Goal: Use online tool/utility: Utilize a website feature to perform a specific function

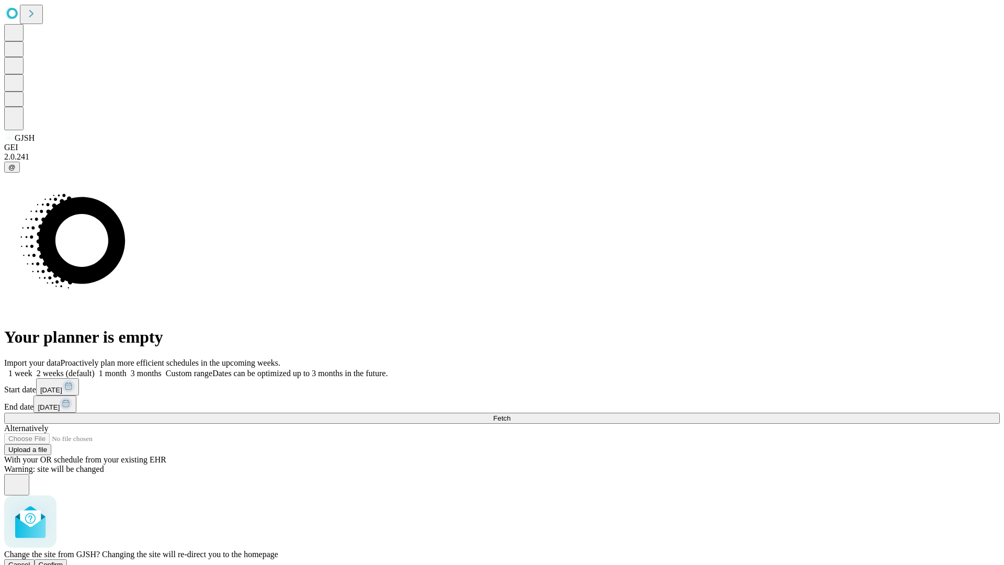
click at [63, 561] on span "Confirm" at bounding box center [51, 565] width 25 height 8
click at [95, 369] on label "2 weeks (default)" at bounding box center [63, 373] width 62 height 9
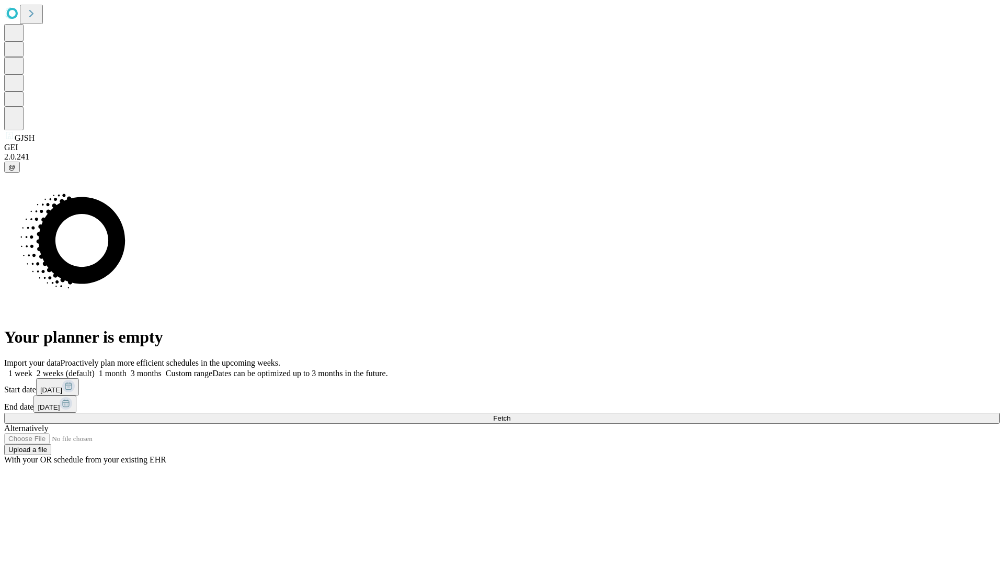
click at [510, 414] on span "Fetch" at bounding box center [501, 418] width 17 height 8
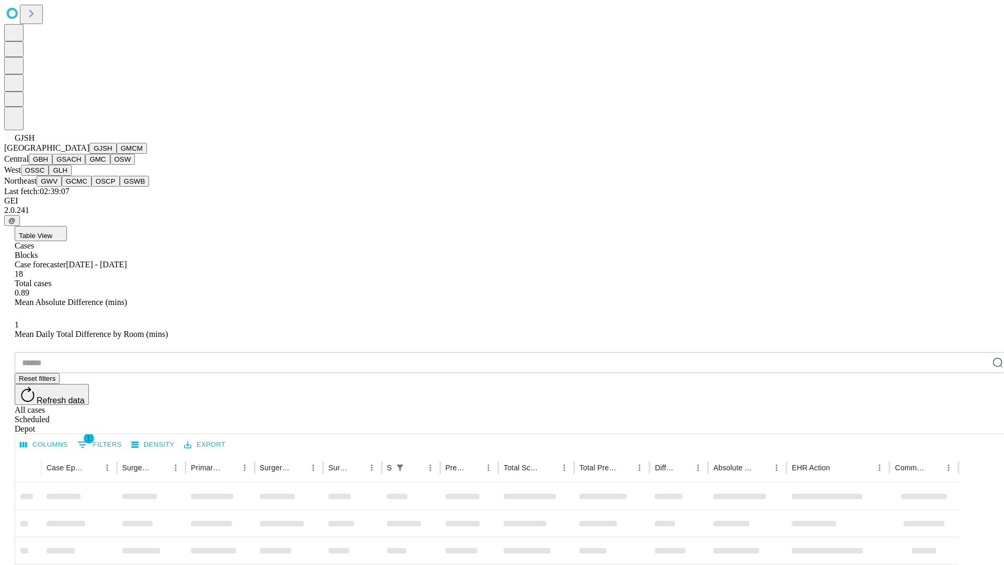
click at [117, 154] on button "GMCM" at bounding box center [132, 148] width 30 height 11
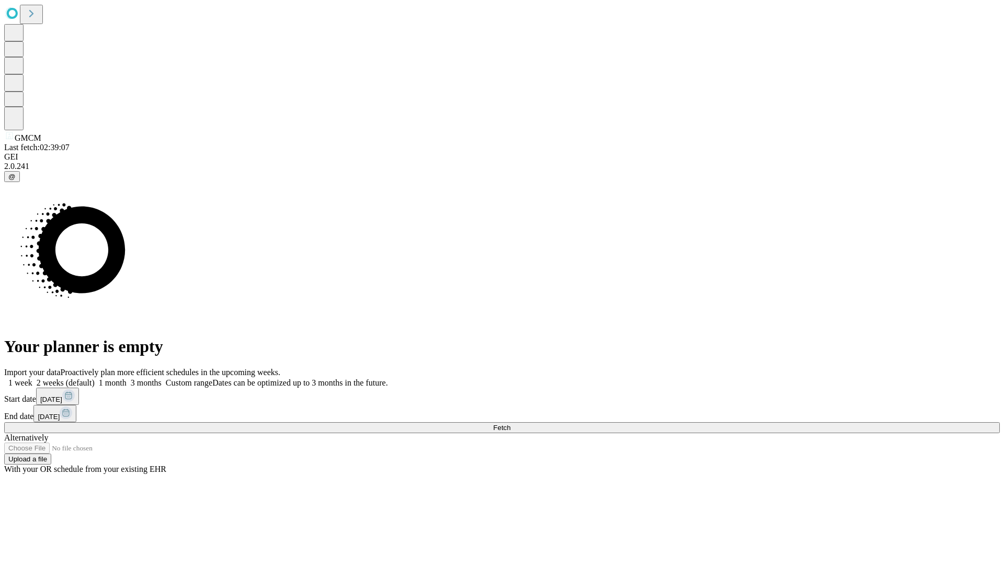
click at [95, 378] on label "2 weeks (default)" at bounding box center [63, 382] width 62 height 9
click at [510, 424] on span "Fetch" at bounding box center [501, 428] width 17 height 8
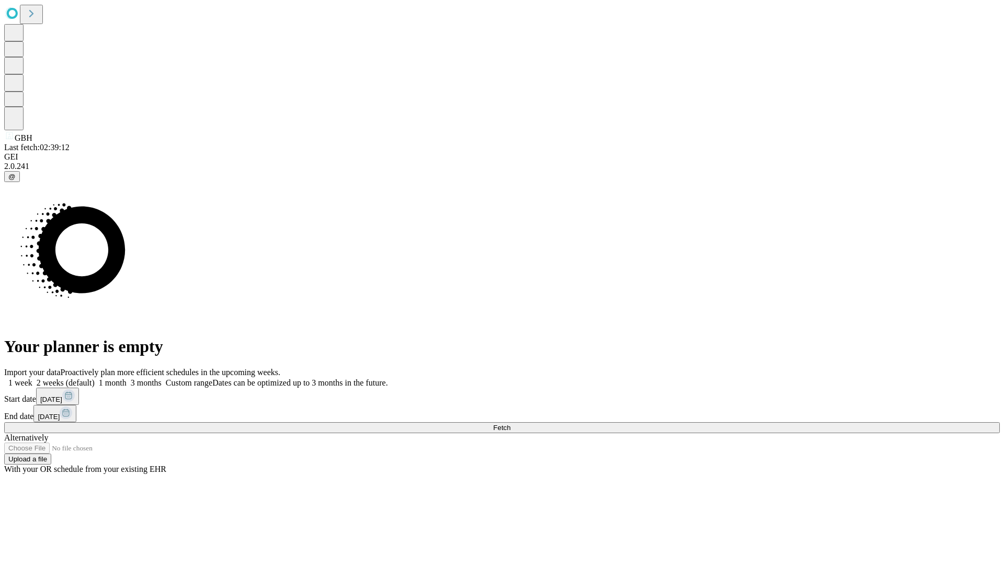
click at [95, 378] on label "2 weeks (default)" at bounding box center [63, 382] width 62 height 9
click at [510, 424] on span "Fetch" at bounding box center [501, 428] width 17 height 8
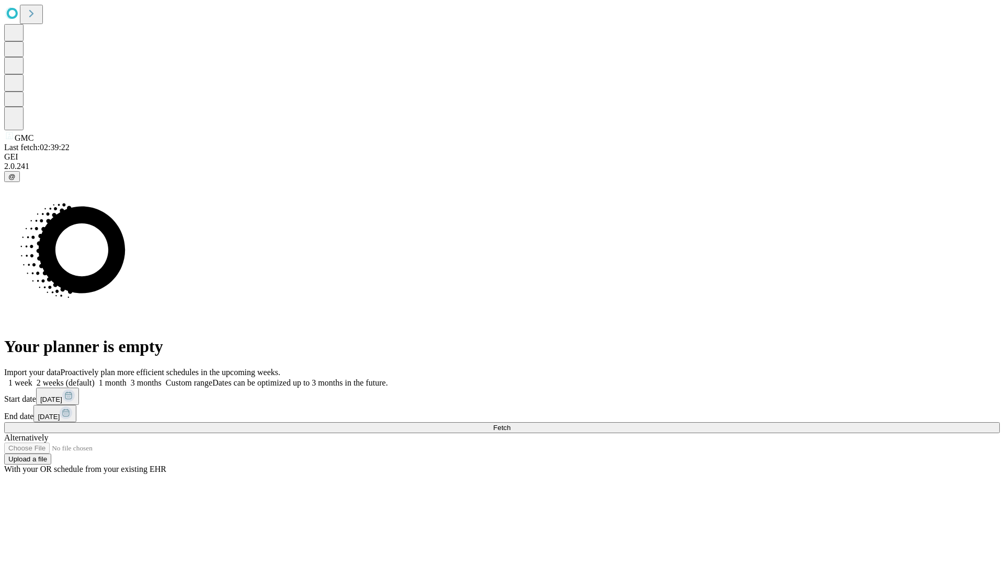
click at [95, 378] on label "2 weeks (default)" at bounding box center [63, 382] width 62 height 9
click at [510, 424] on span "Fetch" at bounding box center [501, 428] width 17 height 8
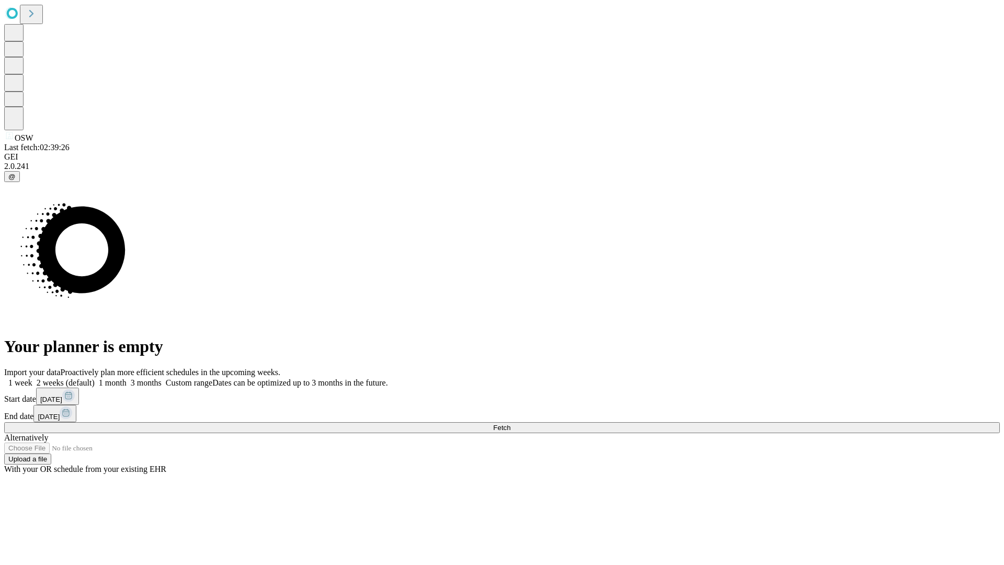
click at [95, 378] on label "2 weeks (default)" at bounding box center [63, 382] width 62 height 9
click at [510, 424] on span "Fetch" at bounding box center [501, 428] width 17 height 8
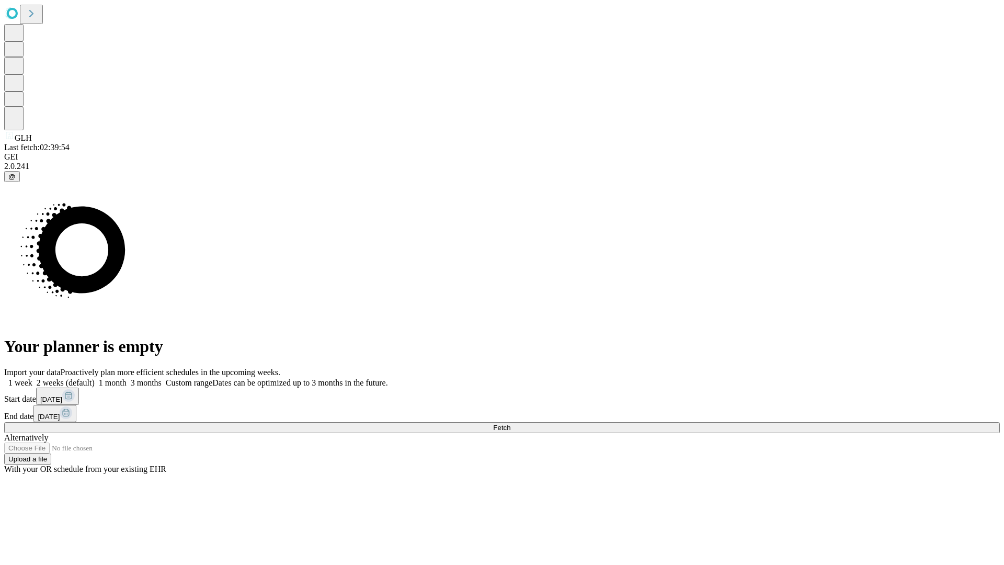
click at [95, 378] on label "2 weeks (default)" at bounding box center [63, 382] width 62 height 9
click at [510, 424] on span "Fetch" at bounding box center [501, 428] width 17 height 8
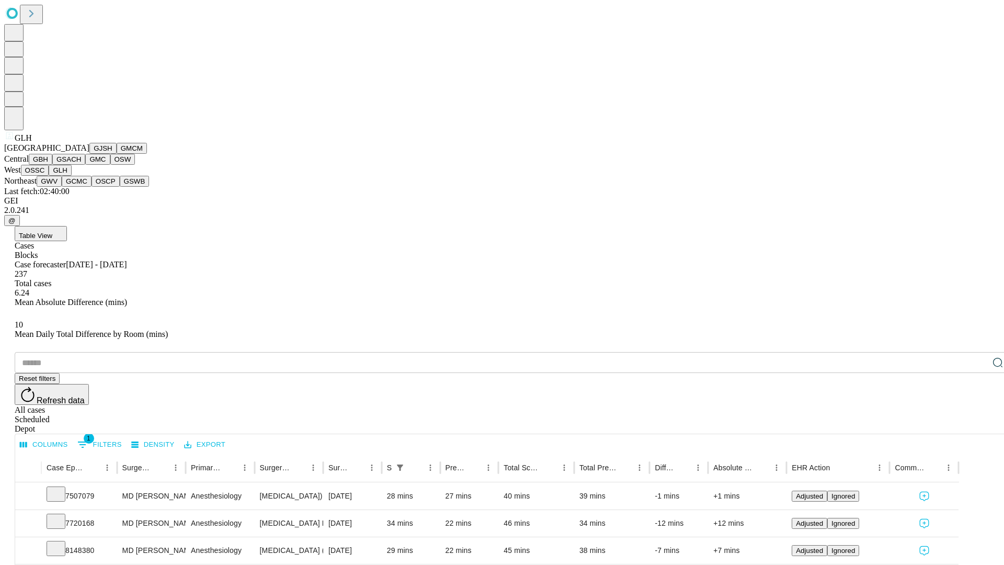
click at [62, 187] on button "GWV" at bounding box center [49, 181] width 25 height 11
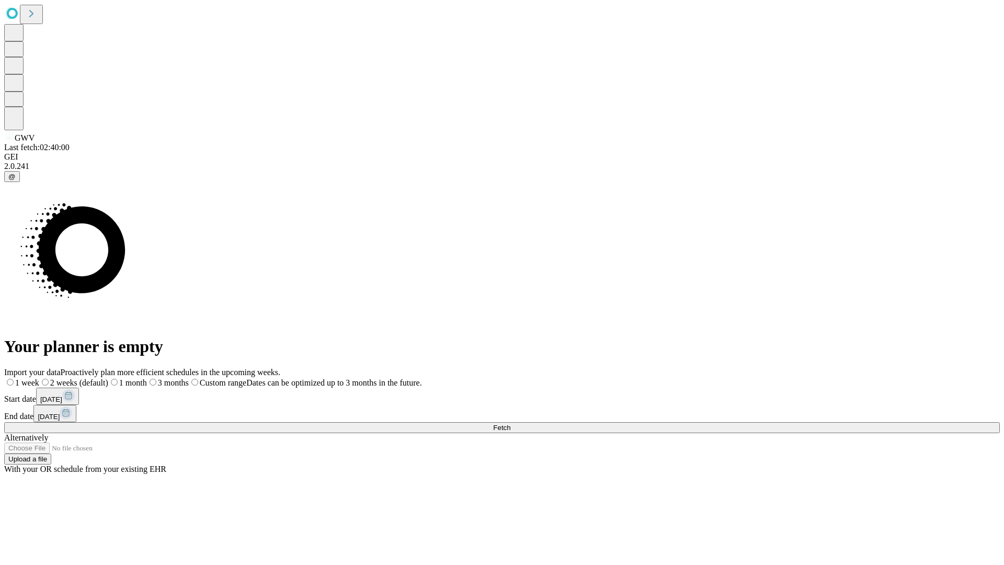
click at [510, 424] on span "Fetch" at bounding box center [501, 428] width 17 height 8
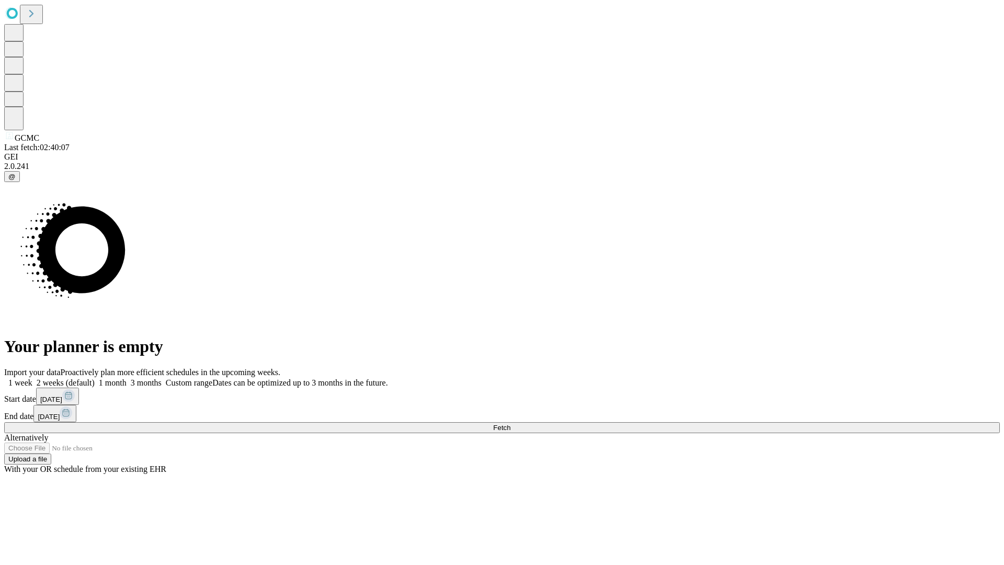
click at [95, 378] on label "2 weeks (default)" at bounding box center [63, 382] width 62 height 9
click at [510, 424] on span "Fetch" at bounding box center [501, 428] width 17 height 8
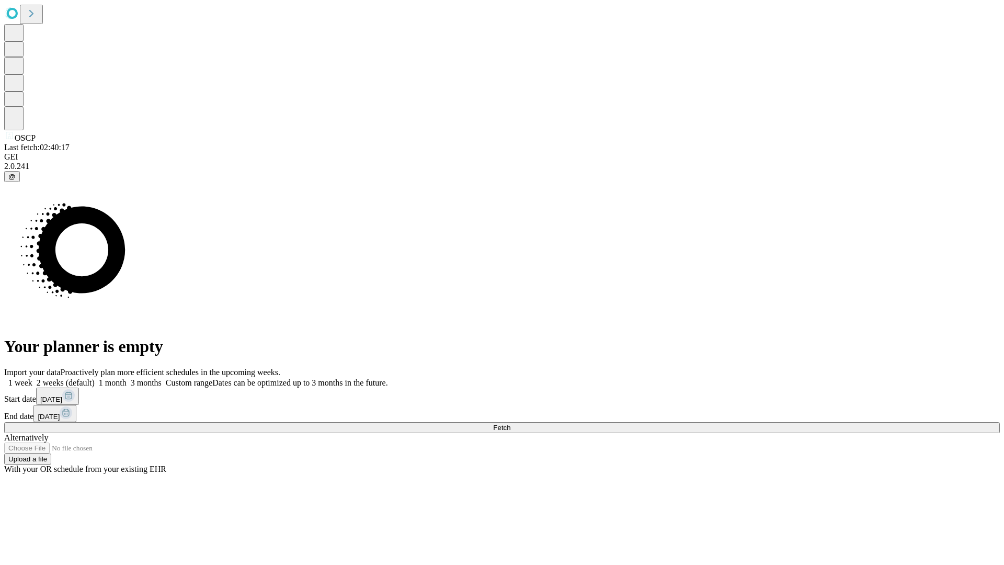
click at [95, 378] on label "2 weeks (default)" at bounding box center [63, 382] width 62 height 9
click at [510, 424] on span "Fetch" at bounding box center [501, 428] width 17 height 8
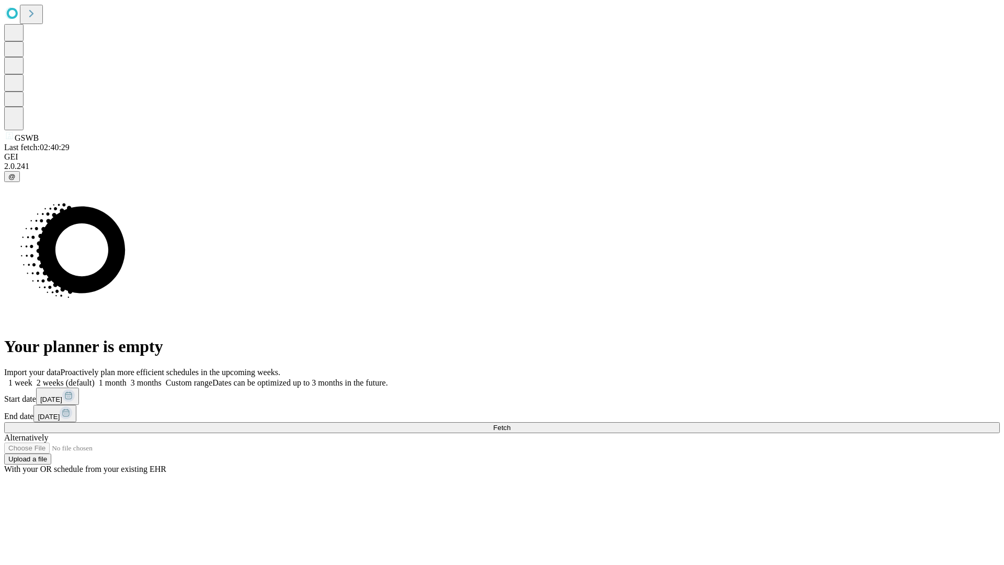
click at [95, 378] on label "2 weeks (default)" at bounding box center [63, 382] width 62 height 9
click at [510, 424] on span "Fetch" at bounding box center [501, 428] width 17 height 8
